Goal: Find specific page/section: Find specific page/section

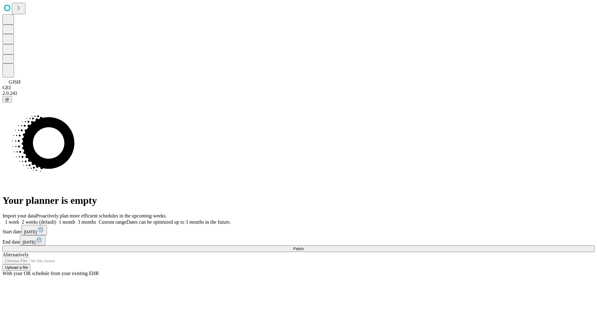
click at [303, 246] on span "Fetch" at bounding box center [298, 248] width 10 height 5
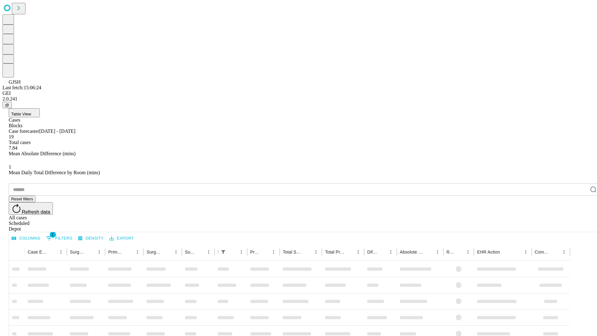
click at [31, 112] on span "Table View" at bounding box center [21, 114] width 20 height 5
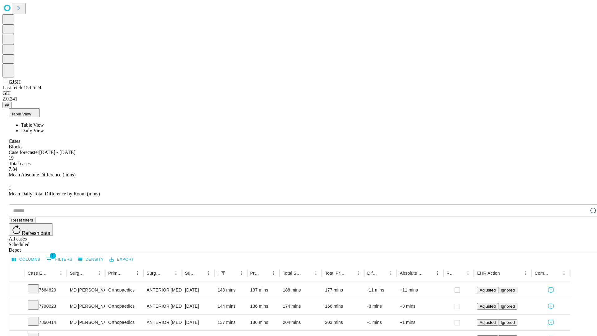
click at [44, 128] on span "Daily View" at bounding box center [32, 130] width 23 height 5
